Goal: Task Accomplishment & Management: Complete application form

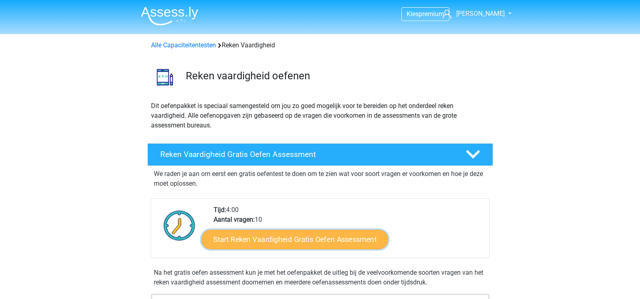
click at [300, 237] on link "Start Reken Vaardigheid Gratis Oefen Assessment" at bounding box center [295, 238] width 187 height 19
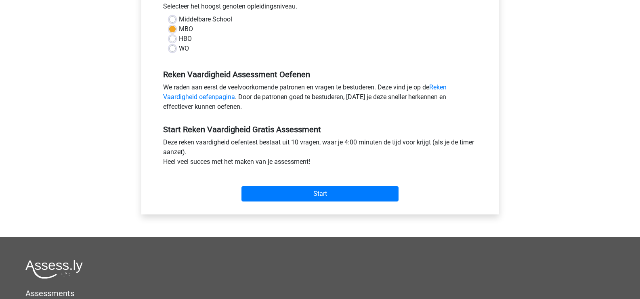
scroll to position [242, 0]
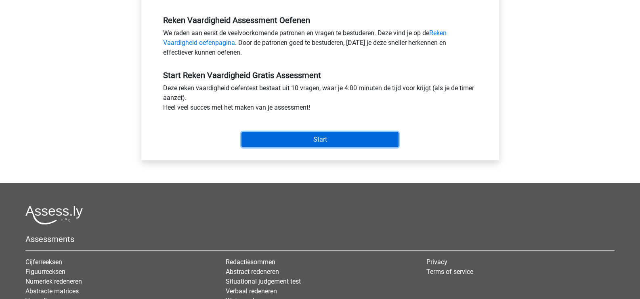
click at [321, 135] on input "Start" at bounding box center [320, 139] width 157 height 15
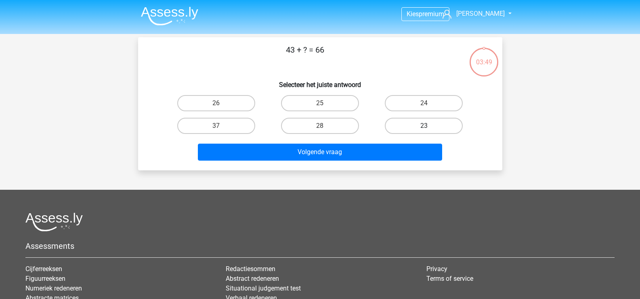
click at [393, 124] on label "23" at bounding box center [424, 126] width 78 height 16
click at [424, 126] on input "23" at bounding box center [426, 128] width 5 height 5
radio input "true"
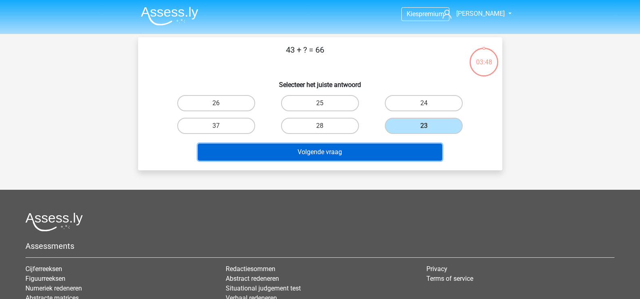
click at [357, 154] on button "Volgende vraag" at bounding box center [320, 151] width 244 height 17
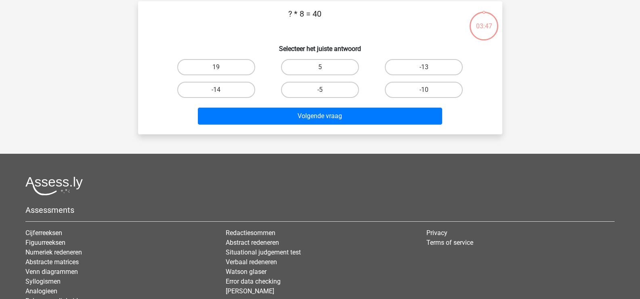
scroll to position [37, 0]
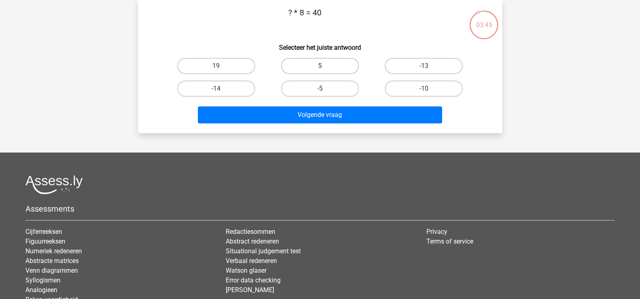
click at [316, 65] on label "5" at bounding box center [320, 66] width 78 height 16
click at [320, 66] on input "5" at bounding box center [322, 68] width 5 height 5
radio input "true"
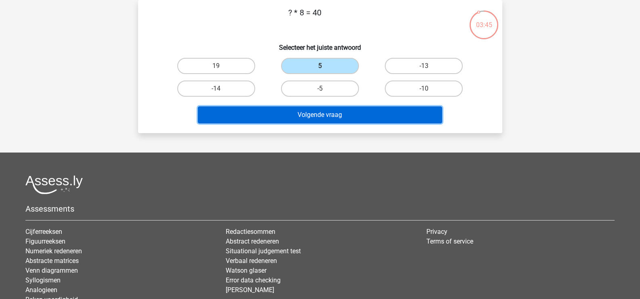
click at [327, 115] on button "Volgende vraag" at bounding box center [320, 114] width 244 height 17
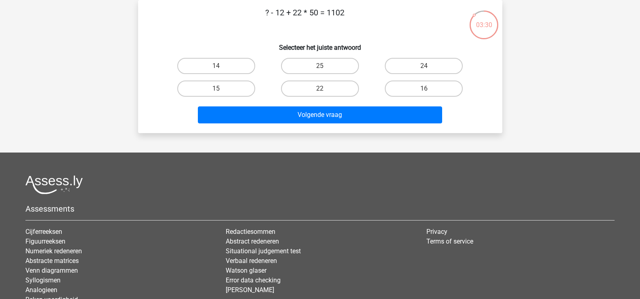
click at [216, 68] on input "14" at bounding box center [218, 68] width 5 height 5
radio input "true"
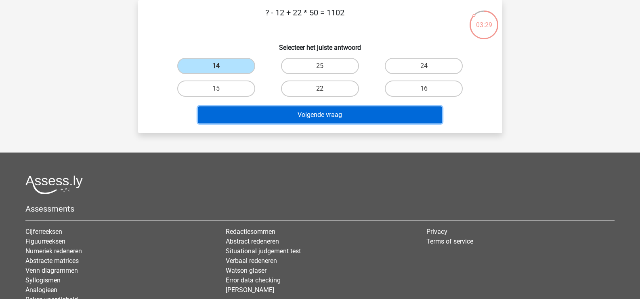
click at [306, 112] on button "Volgende vraag" at bounding box center [320, 114] width 244 height 17
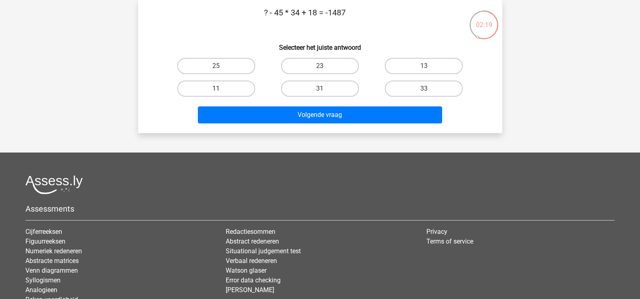
click at [210, 88] on label "11" at bounding box center [216, 88] width 78 height 16
click at [216, 88] on input "11" at bounding box center [218, 90] width 5 height 5
radio input "true"
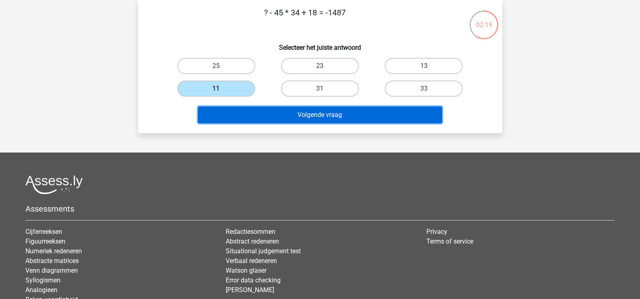
click at [316, 121] on button "Volgende vraag" at bounding box center [320, 114] width 244 height 17
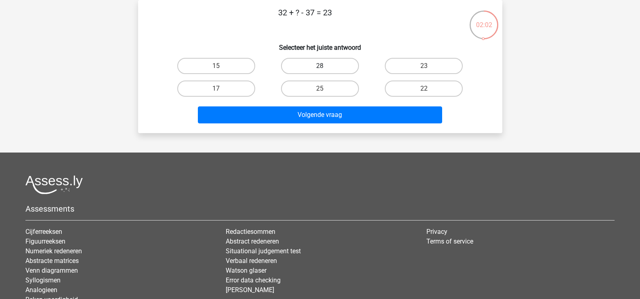
click at [317, 64] on label "28" at bounding box center [320, 66] width 78 height 16
click at [320, 66] on input "28" at bounding box center [322, 68] width 5 height 5
radio input "true"
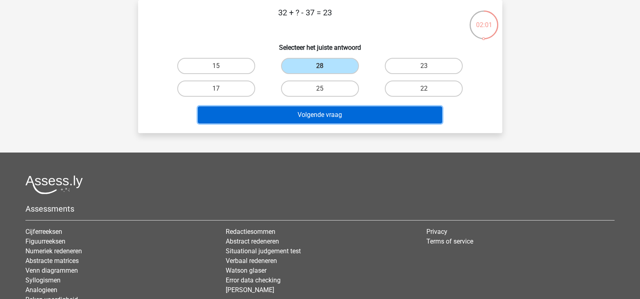
click at [322, 116] on button "Volgende vraag" at bounding box center [320, 114] width 244 height 17
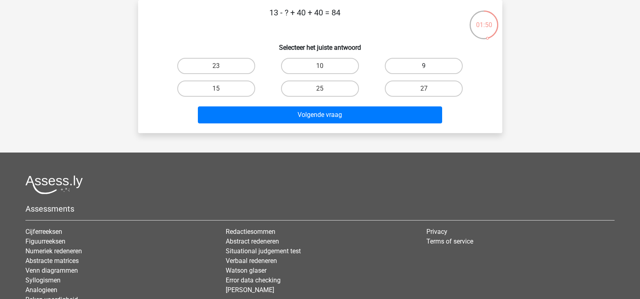
click at [433, 61] on label "9" at bounding box center [424, 66] width 78 height 16
click at [430, 66] on input "9" at bounding box center [426, 68] width 5 height 5
radio input "true"
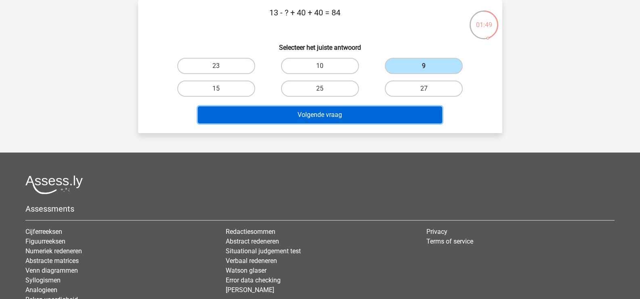
click at [339, 113] on button "Volgende vraag" at bounding box center [320, 114] width 244 height 17
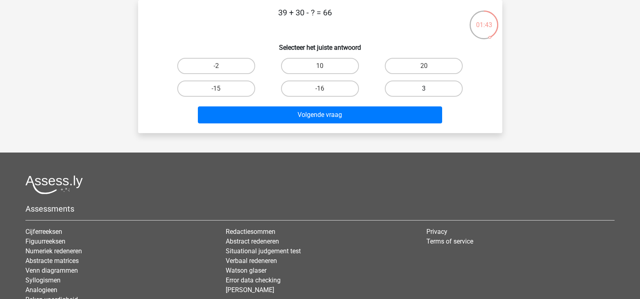
click at [389, 87] on label "3" at bounding box center [424, 88] width 78 height 16
click at [424, 88] on input "3" at bounding box center [426, 90] width 5 height 5
radio input "true"
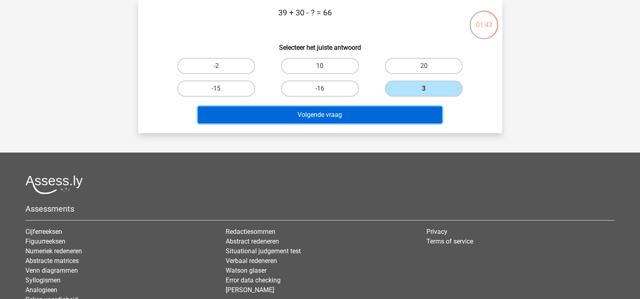
click at [359, 115] on button "Volgende vraag" at bounding box center [320, 114] width 244 height 17
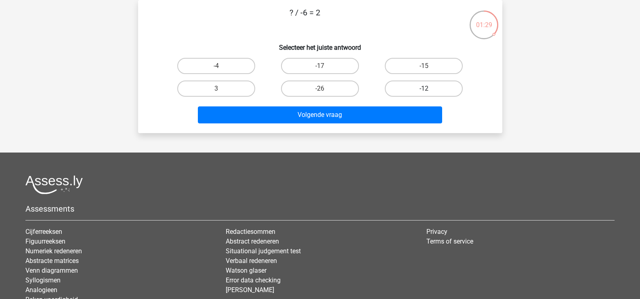
click at [409, 86] on label "-12" at bounding box center [424, 88] width 78 height 16
click at [424, 88] on input "-12" at bounding box center [426, 90] width 5 height 5
radio input "true"
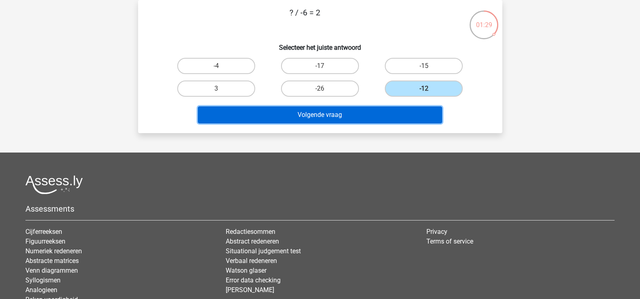
click at [340, 120] on button "Volgende vraag" at bounding box center [320, 114] width 244 height 17
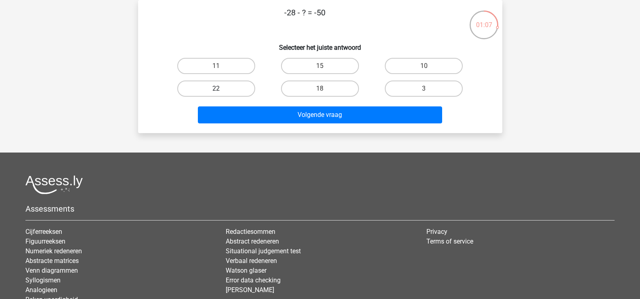
click at [242, 85] on label "22" at bounding box center [216, 88] width 78 height 16
click at [221, 88] on input "22" at bounding box center [218, 90] width 5 height 5
radio input "true"
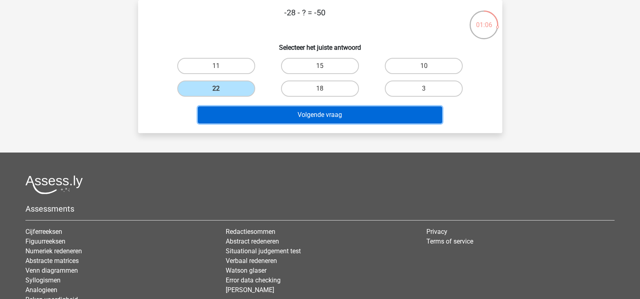
click at [326, 111] on button "Volgende vraag" at bounding box center [320, 114] width 244 height 17
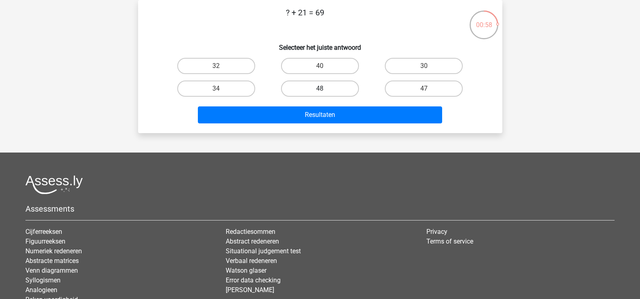
click at [326, 87] on label "48" at bounding box center [320, 88] width 78 height 16
click at [325, 88] on input "48" at bounding box center [322, 90] width 5 height 5
radio input "true"
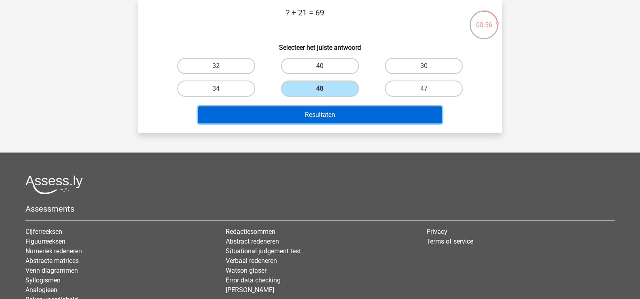
click at [328, 115] on button "Resultaten" at bounding box center [320, 114] width 244 height 17
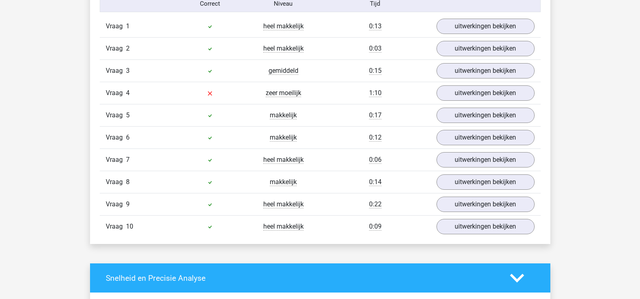
scroll to position [687, 0]
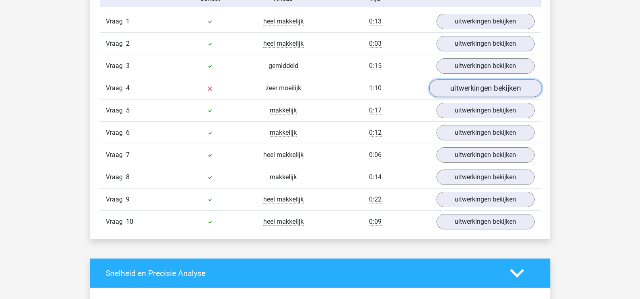
click at [458, 89] on link "uitwerkingen bekijken" at bounding box center [485, 88] width 113 height 18
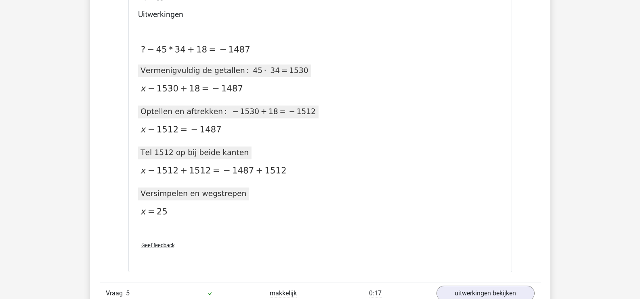
scroll to position [889, 0]
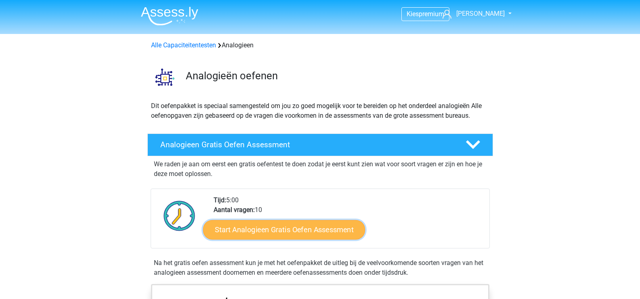
click at [268, 229] on link "Start Analogieen Gratis Oefen Assessment" at bounding box center [284, 228] width 162 height 19
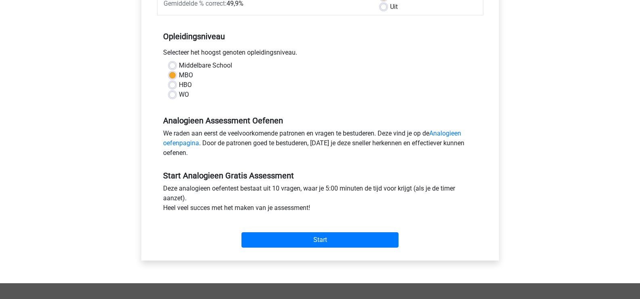
scroll to position [162, 0]
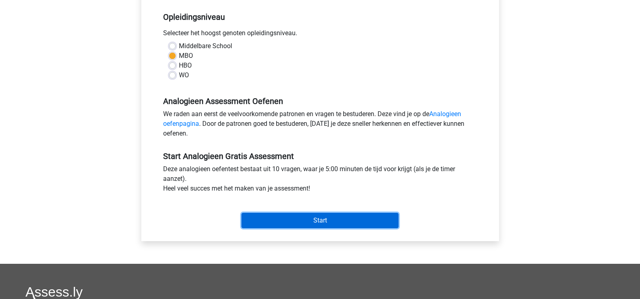
click at [288, 219] on input "Start" at bounding box center [320, 220] width 157 height 15
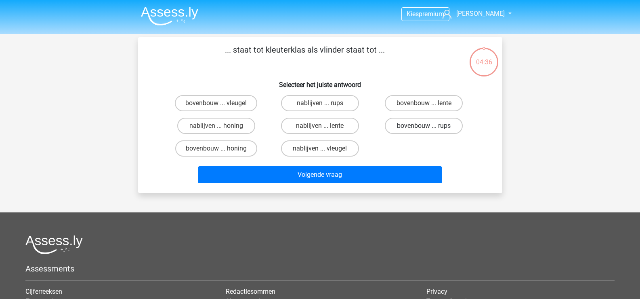
click at [406, 124] on label "bovenbouw ... rups" at bounding box center [424, 126] width 78 height 16
click at [424, 126] on input "bovenbouw ... rups" at bounding box center [426, 128] width 5 height 5
radio input "true"
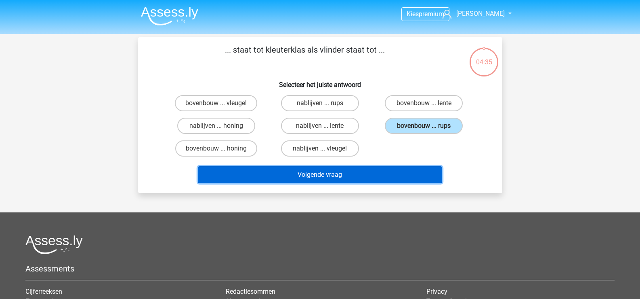
click at [325, 178] on button "Volgende vraag" at bounding box center [320, 174] width 244 height 17
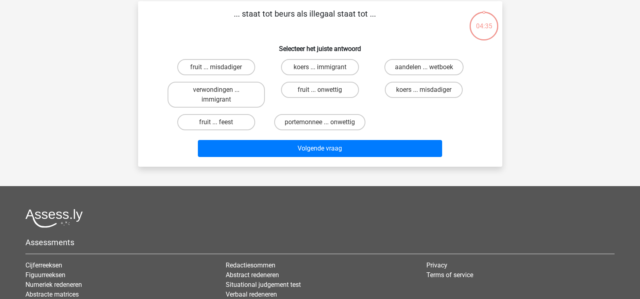
scroll to position [37, 0]
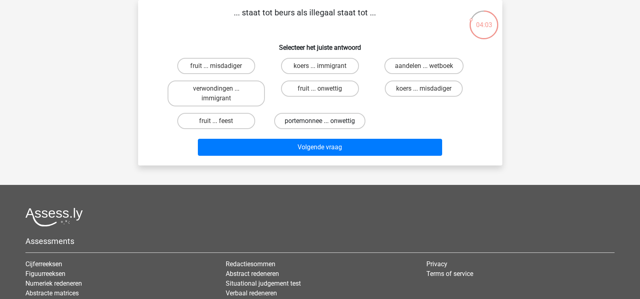
click at [343, 115] on label "portemonnee ... onwettig" at bounding box center [319, 121] width 91 height 16
click at [325, 121] on input "portemonnee ... onwettig" at bounding box center [322, 123] width 5 height 5
radio input "true"
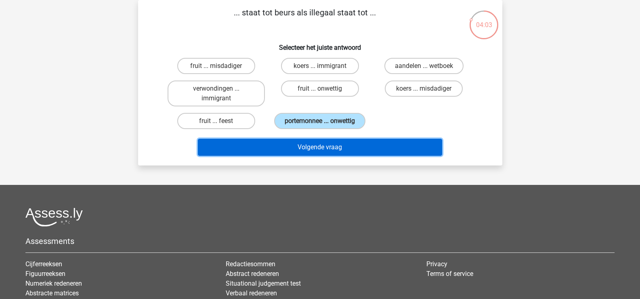
click at [355, 144] on button "Volgende vraag" at bounding box center [320, 147] width 244 height 17
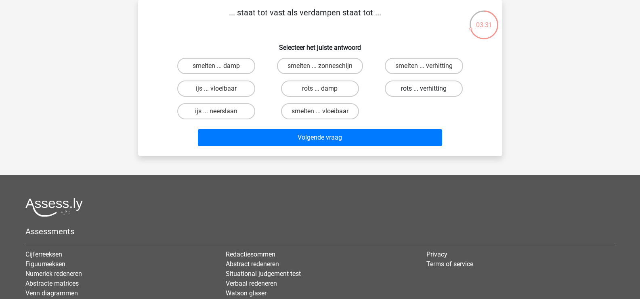
click at [415, 88] on label "rots ... verhitting" at bounding box center [424, 88] width 78 height 16
click at [424, 88] on input "rots ... verhitting" at bounding box center [426, 90] width 5 height 5
radio input "true"
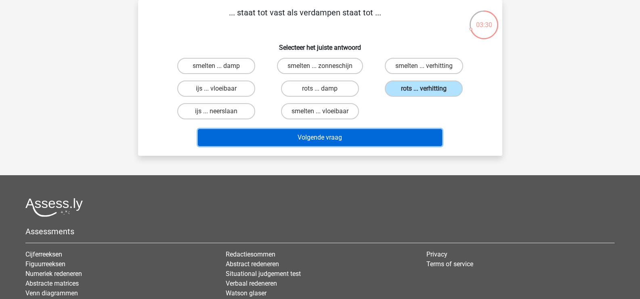
click at [345, 142] on button "Volgende vraag" at bounding box center [320, 137] width 244 height 17
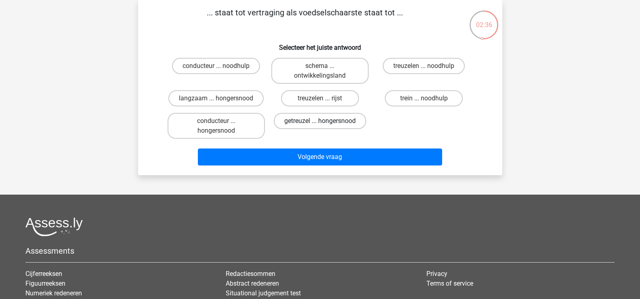
click at [326, 125] on label "getreuzel ... hongersnood" at bounding box center [320, 121] width 93 height 16
click at [325, 125] on input "getreuzel ... hongersnood" at bounding box center [322, 123] width 5 height 5
radio input "true"
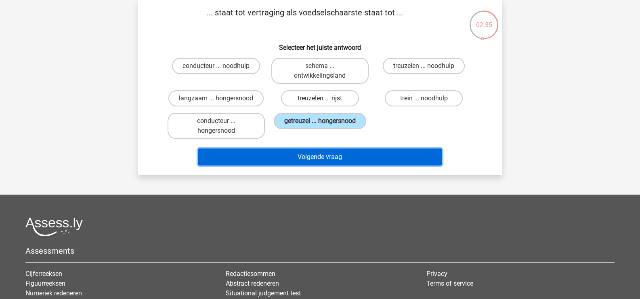
click at [330, 157] on button "Volgende vraag" at bounding box center [320, 156] width 244 height 17
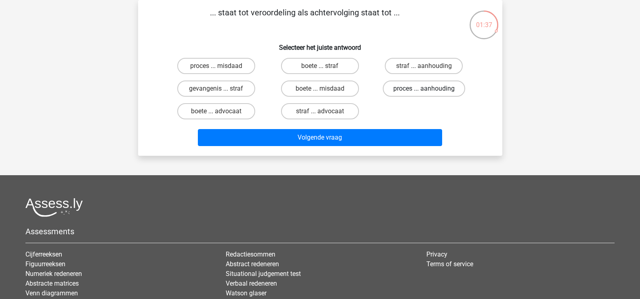
click at [408, 91] on label "proces ... aanhouding" at bounding box center [424, 88] width 82 height 16
click at [424, 91] on input "proces ... aanhouding" at bounding box center [426, 90] width 5 height 5
radio input "true"
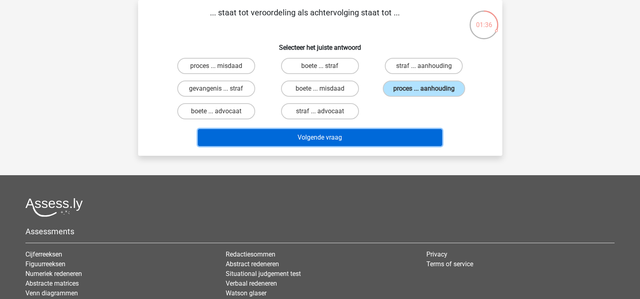
click at [319, 140] on button "Volgende vraag" at bounding box center [320, 137] width 244 height 17
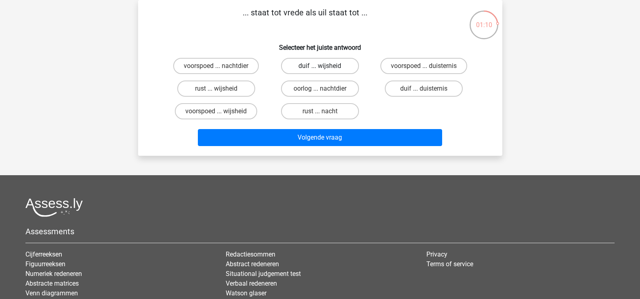
click at [335, 65] on label "duif ... wijsheid" at bounding box center [320, 66] width 78 height 16
click at [325, 66] on input "duif ... wijsheid" at bounding box center [322, 68] width 5 height 5
radio input "true"
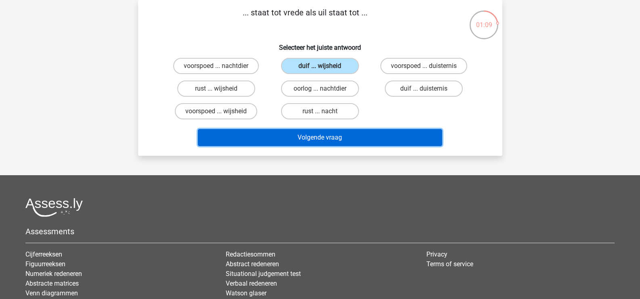
click at [334, 140] on button "Volgende vraag" at bounding box center [320, 137] width 244 height 17
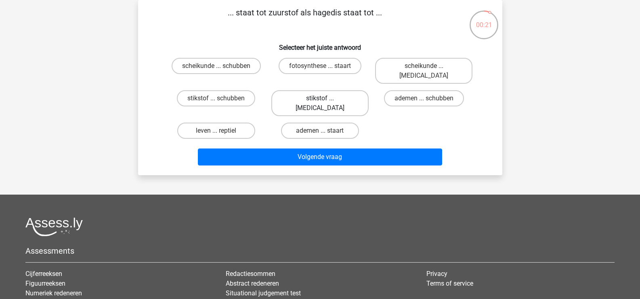
click at [309, 92] on label "stikstof ... krokodil" at bounding box center [320, 103] width 97 height 26
click at [320, 98] on input "stikstof ... krokodil" at bounding box center [322, 100] width 5 height 5
radio input "true"
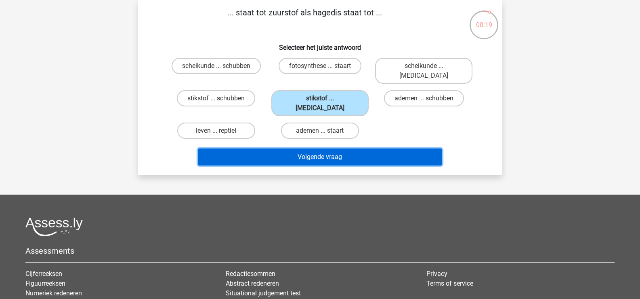
click at [322, 148] on button "Volgende vraag" at bounding box center [320, 156] width 244 height 17
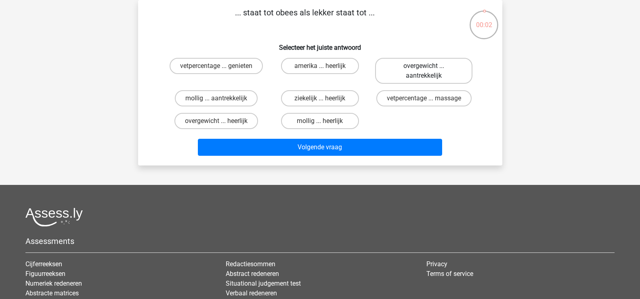
click at [422, 69] on label "overgewicht ... aantrekkelijk" at bounding box center [423, 71] width 97 height 26
click at [424, 69] on input "overgewicht ... aantrekkelijk" at bounding box center [426, 68] width 5 height 5
radio input "true"
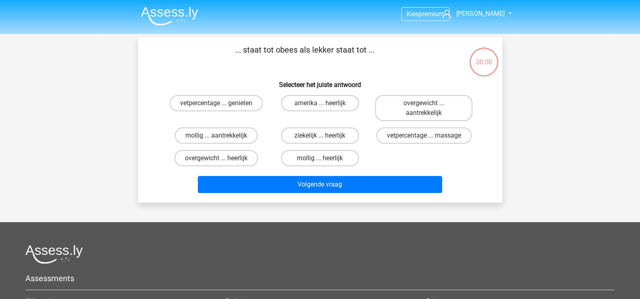
scroll to position [37, 0]
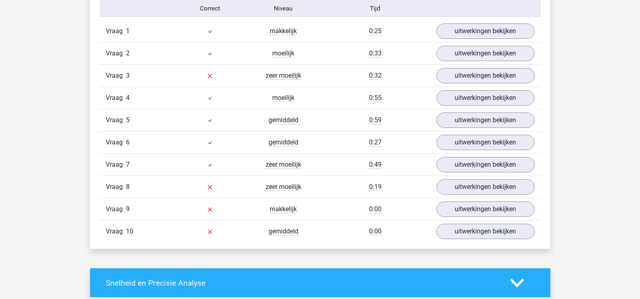
scroll to position [687, 0]
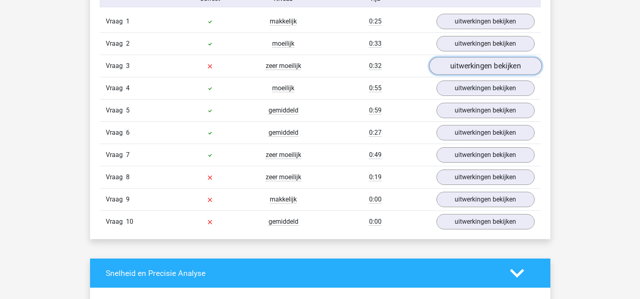
click at [479, 64] on link "uitwerkingen bekijken" at bounding box center [485, 66] width 113 height 18
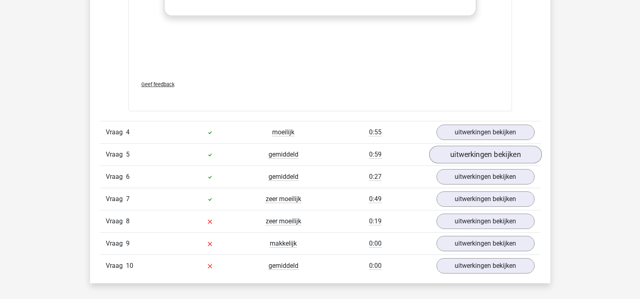
scroll to position [1091, 0]
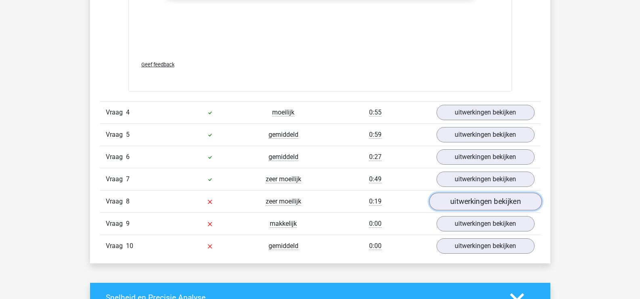
click at [444, 200] on link "uitwerkingen bekijken" at bounding box center [485, 202] width 113 height 18
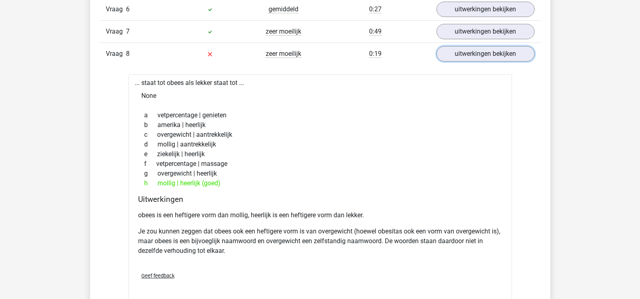
scroll to position [1253, 0]
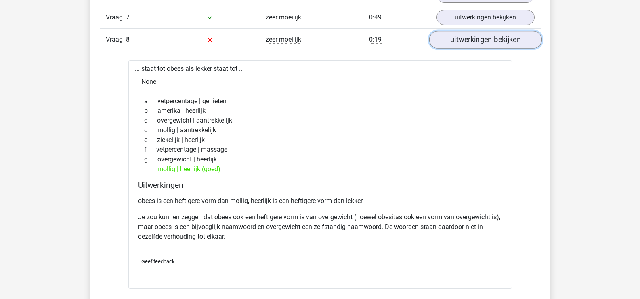
click at [469, 42] on link "uitwerkingen bekijken" at bounding box center [485, 40] width 113 height 18
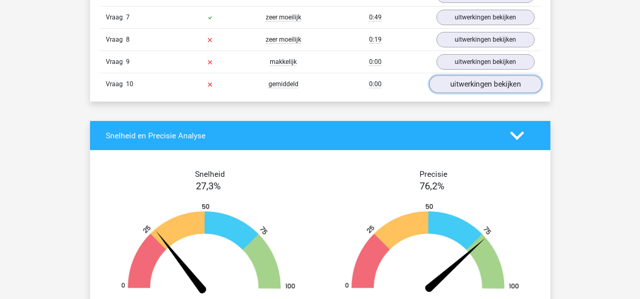
click at [468, 85] on link "uitwerkingen bekijken" at bounding box center [485, 85] width 113 height 18
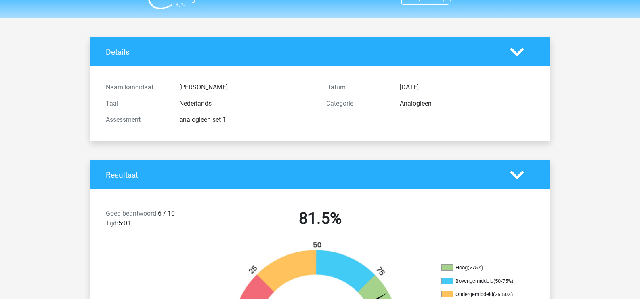
scroll to position [0, 0]
